Goal: Task Accomplishment & Management: Manage account settings

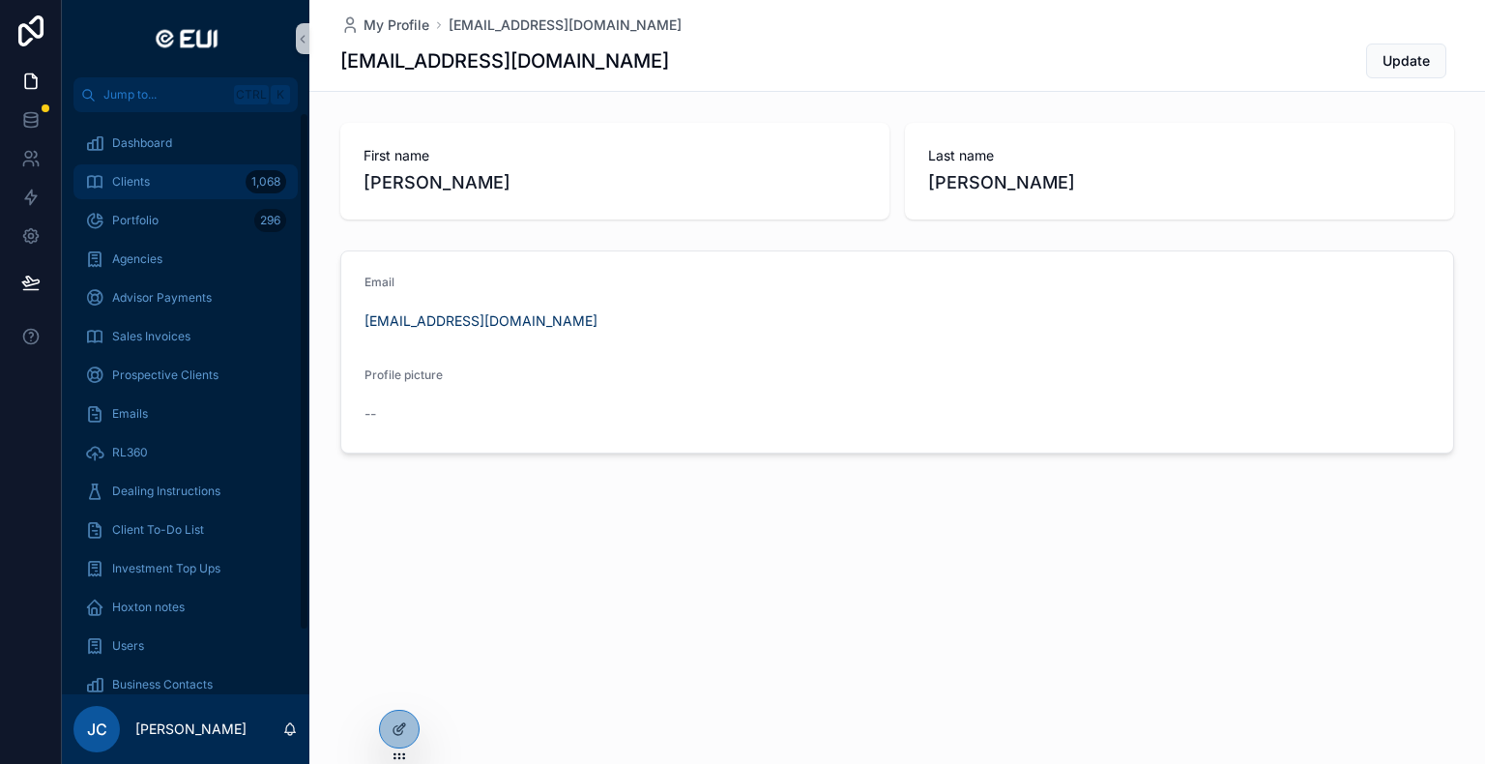
click at [183, 186] on div "Clients 1,068" at bounding box center [185, 181] width 201 height 31
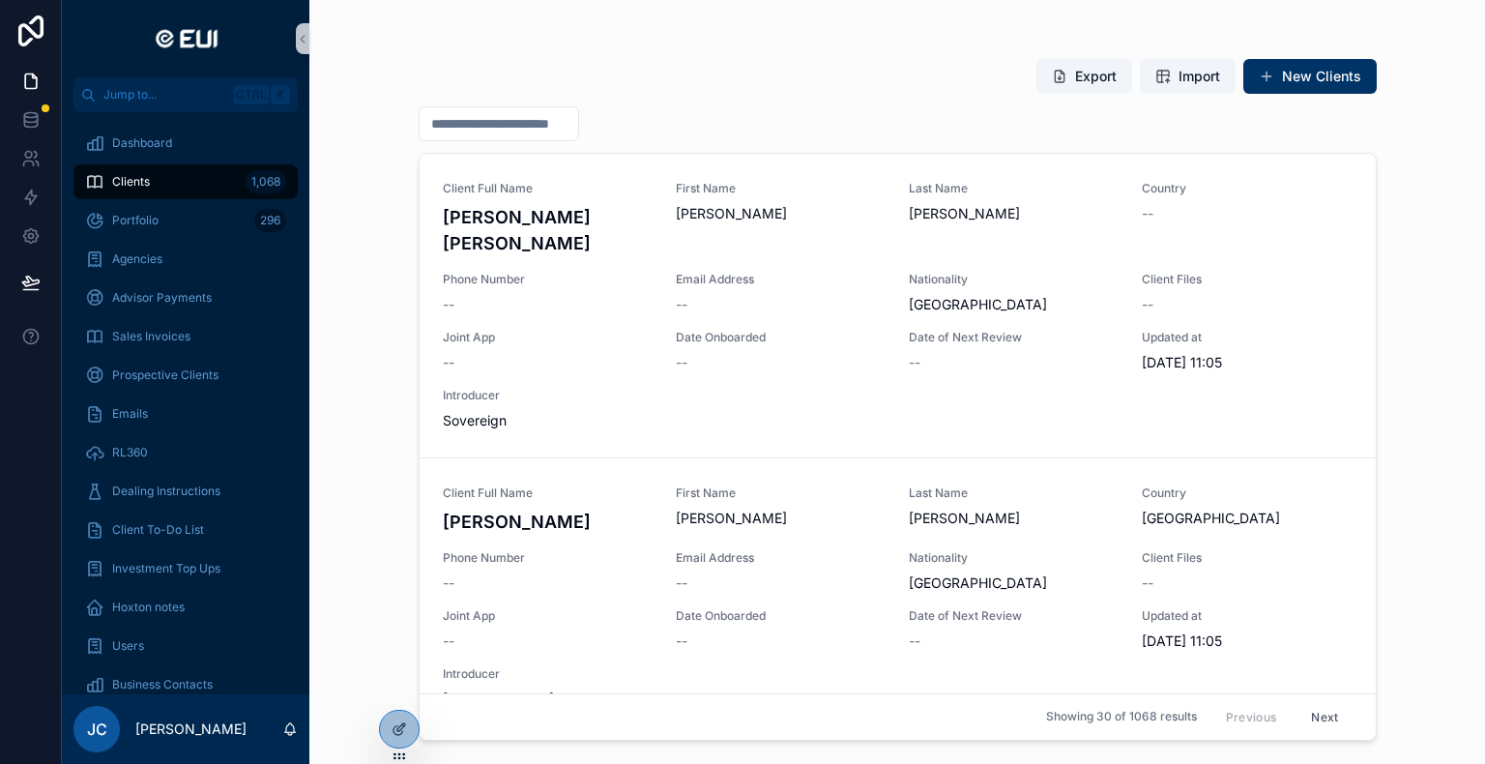
click at [516, 127] on input "scrollable content" at bounding box center [498, 123] width 159 height 27
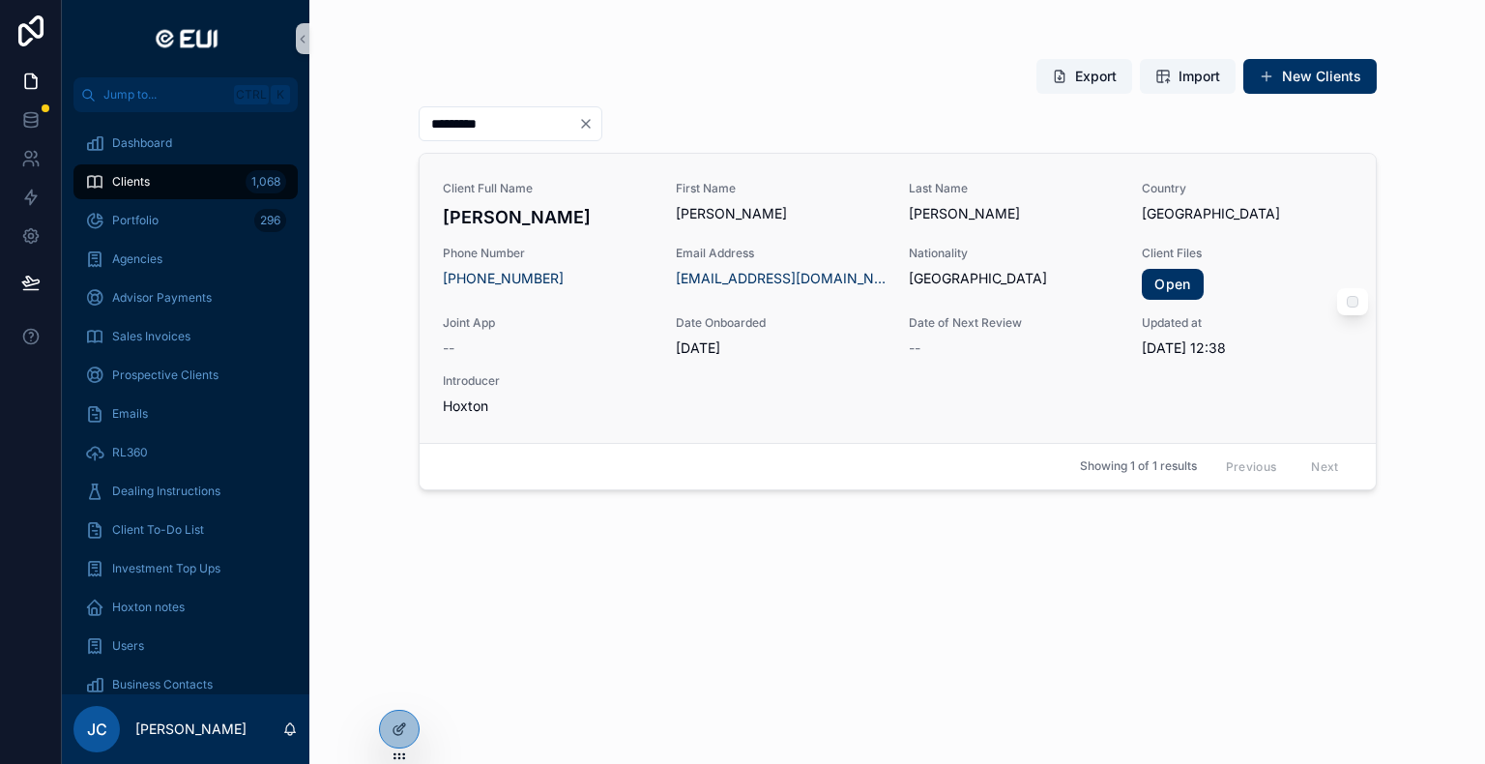
type input "*********"
click at [573, 413] on span "Hoxton" at bounding box center [548, 405] width 210 height 19
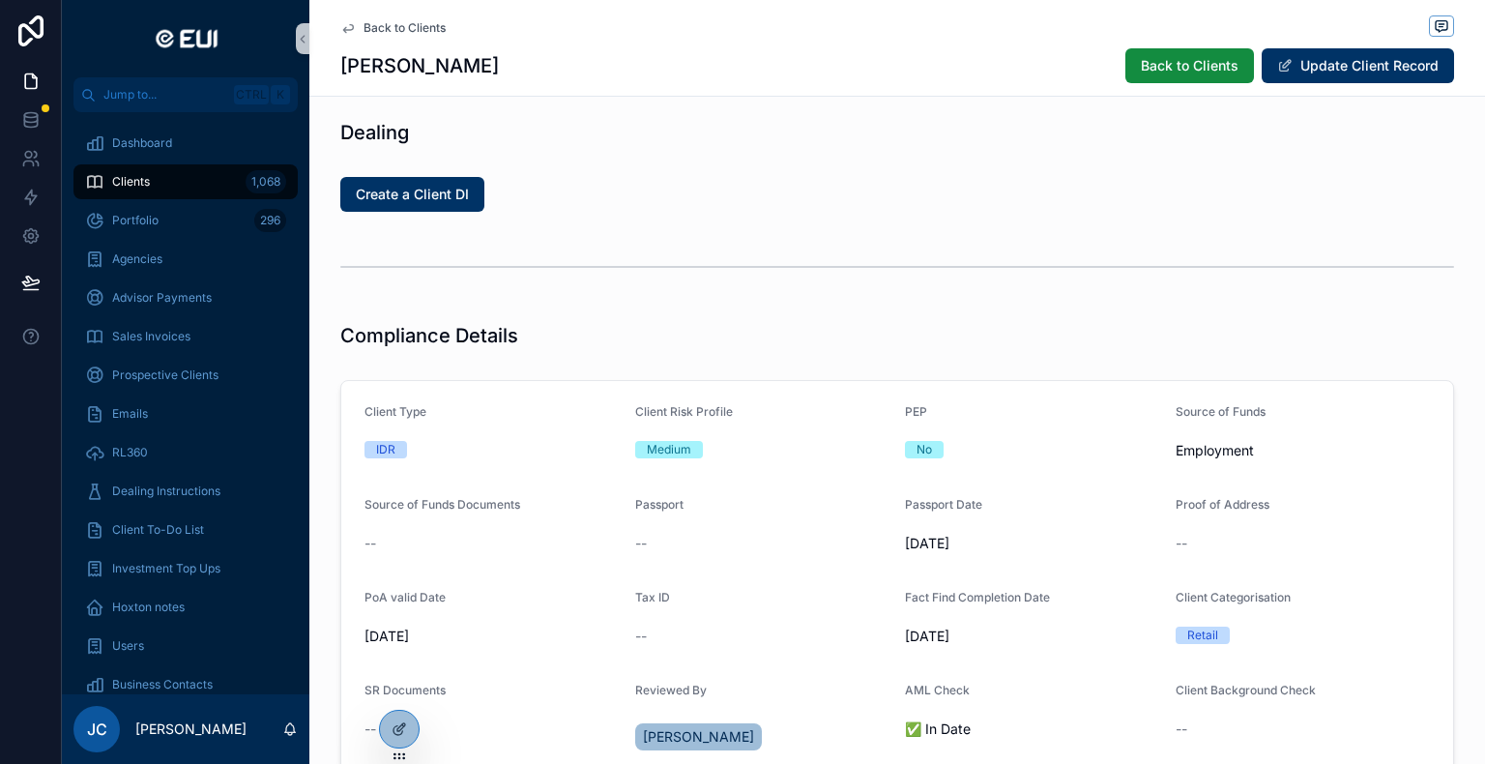
scroll to position [1450, 0]
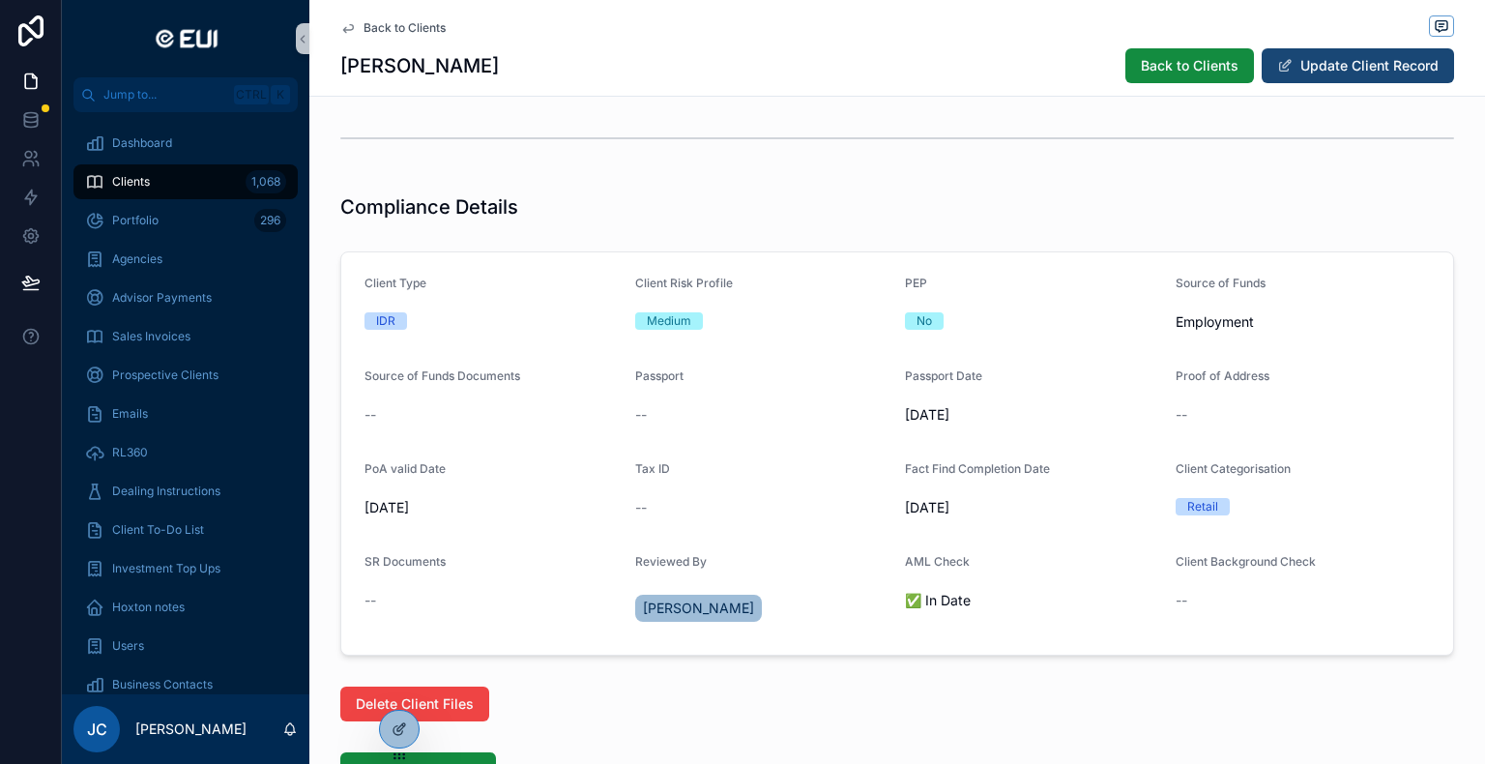
click at [1392, 68] on button "Update Client Record" at bounding box center [1357, 65] width 192 height 35
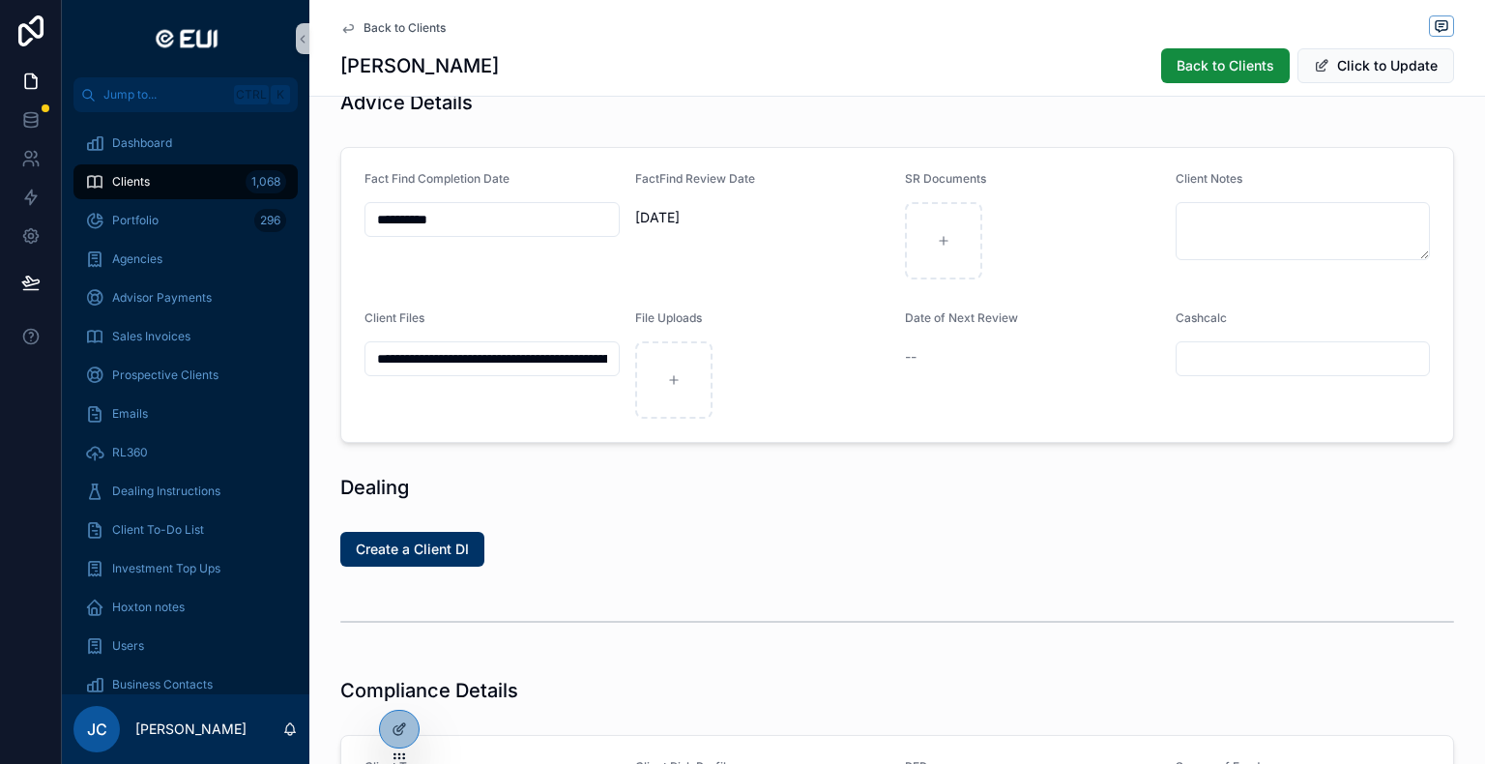
scroll to position [1469, 0]
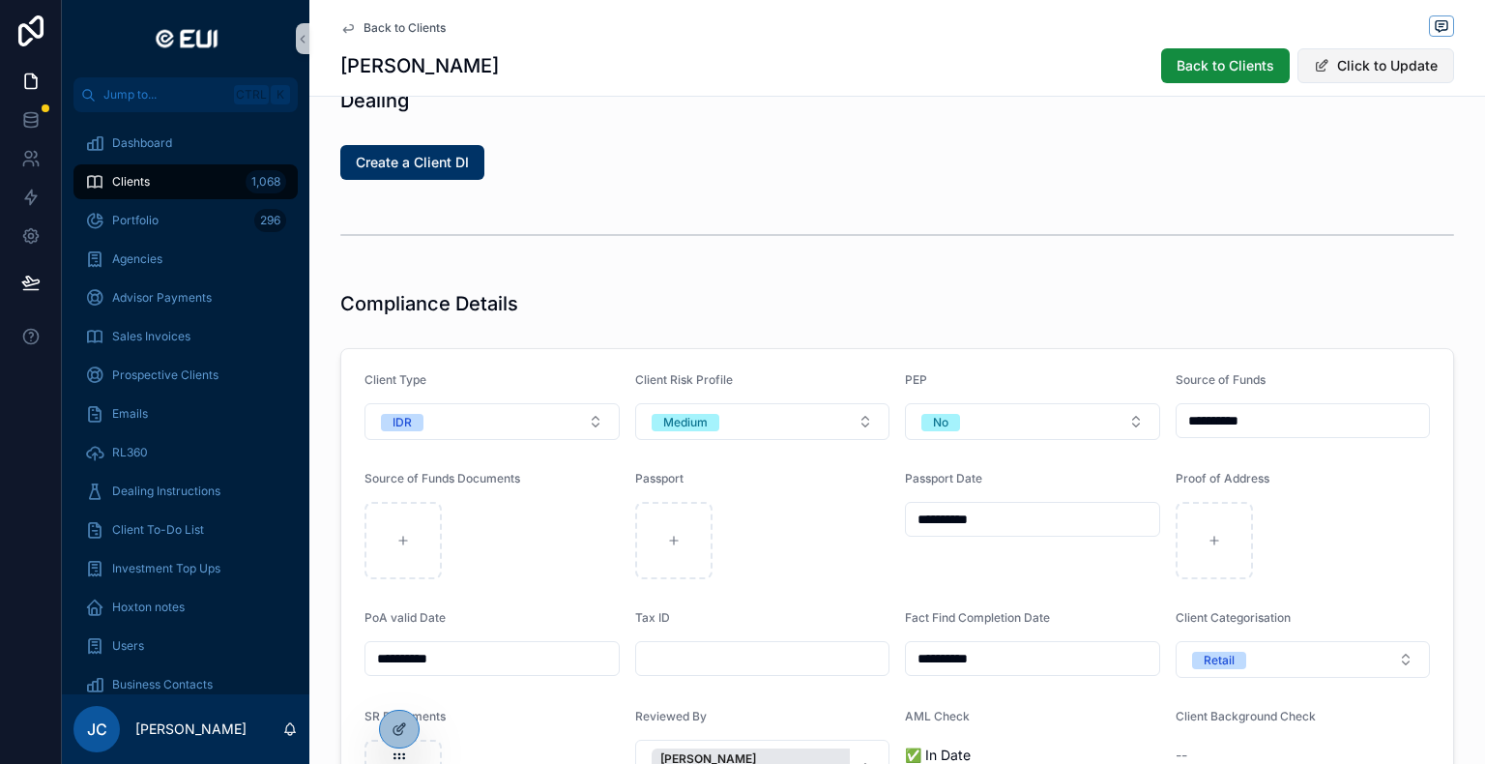
click at [1338, 53] on button "Click to Update" at bounding box center [1375, 65] width 157 height 35
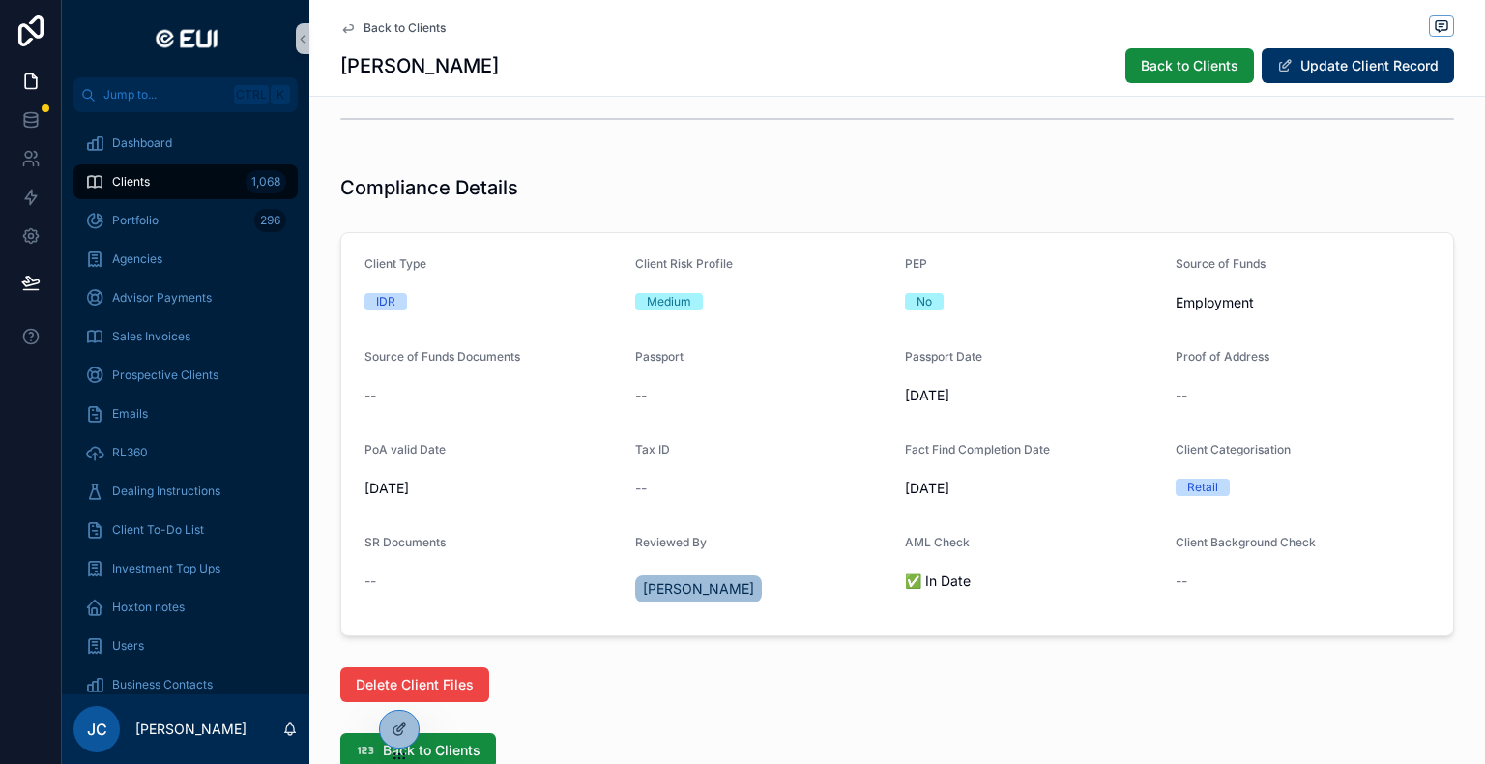
scroll to position [1388, 0]
